Goal: Transaction & Acquisition: Purchase product/service

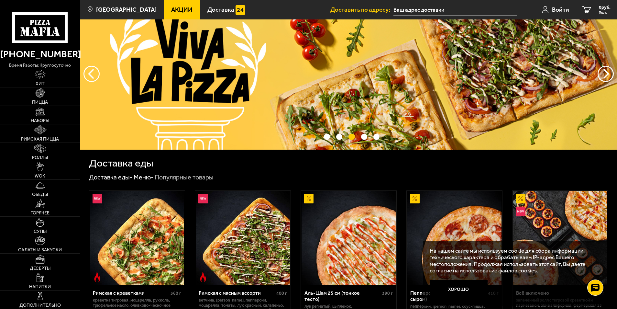
scroll to position [32, 0]
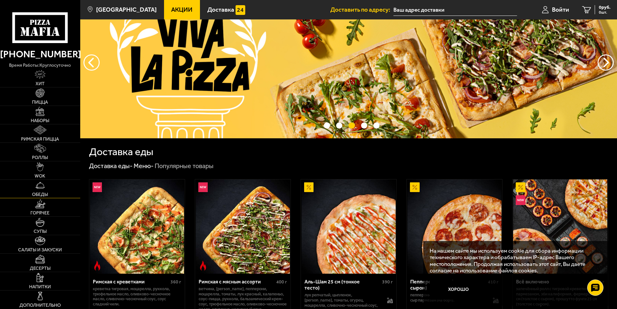
click at [45, 188] on link "Обеды" at bounding box center [40, 189] width 80 height 18
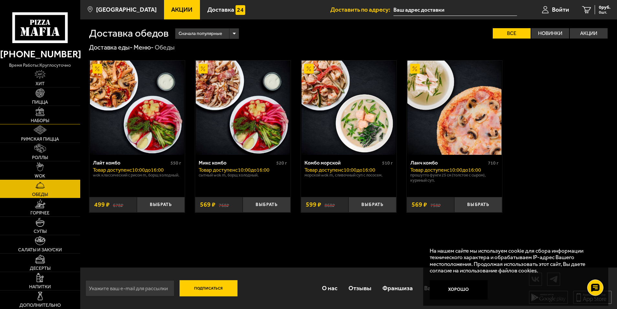
click at [47, 119] on span "Наборы" at bounding box center [40, 120] width 18 height 5
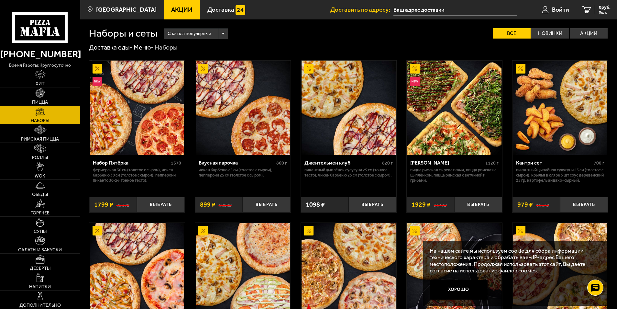
click at [48, 192] on link "Обеды" at bounding box center [40, 189] width 80 height 18
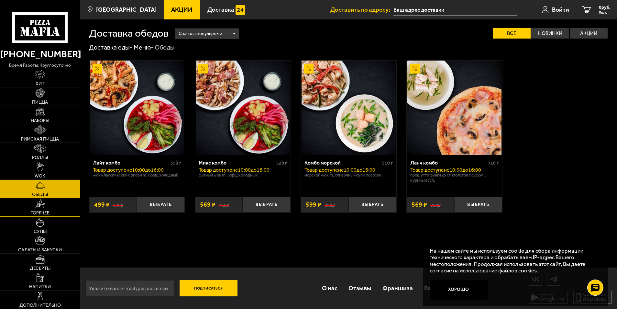
scroll to position [0, 0]
click at [43, 225] on img at bounding box center [40, 221] width 9 height 9
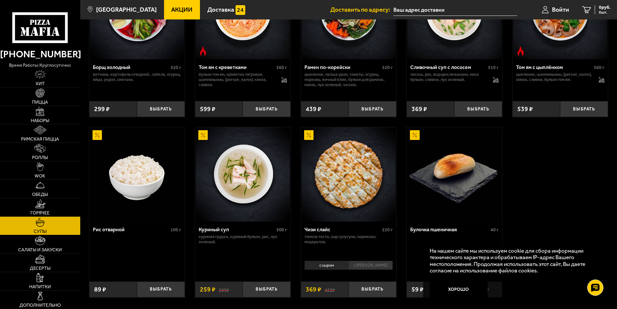
scroll to position [222, 0]
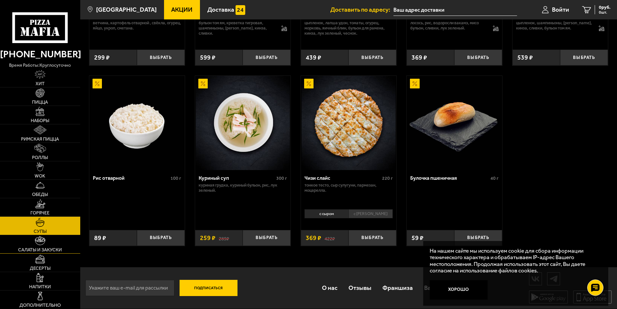
click at [42, 244] on img at bounding box center [40, 240] width 10 height 9
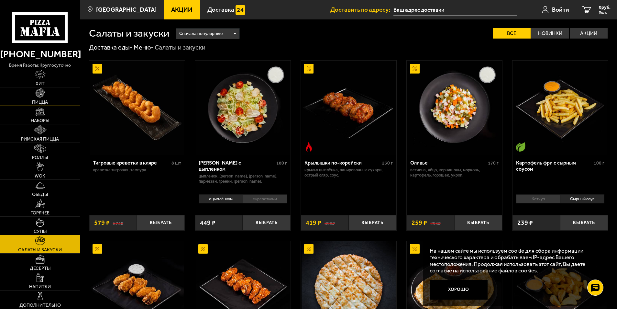
click at [45, 98] on link "Пицца" at bounding box center [40, 96] width 80 height 18
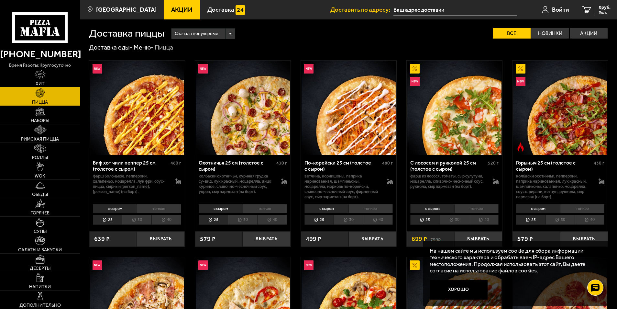
click at [45, 79] on img at bounding box center [40, 74] width 11 height 9
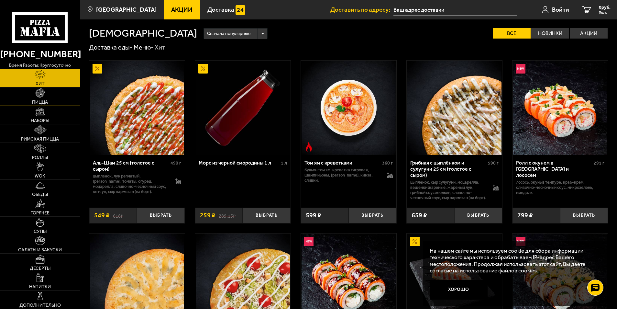
click at [47, 89] on link "Пицца" at bounding box center [40, 96] width 80 height 18
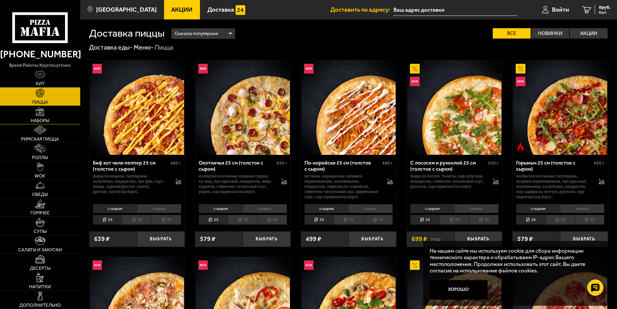
click at [49, 123] on span "Наборы" at bounding box center [40, 120] width 18 height 5
